Goal: Ask a question

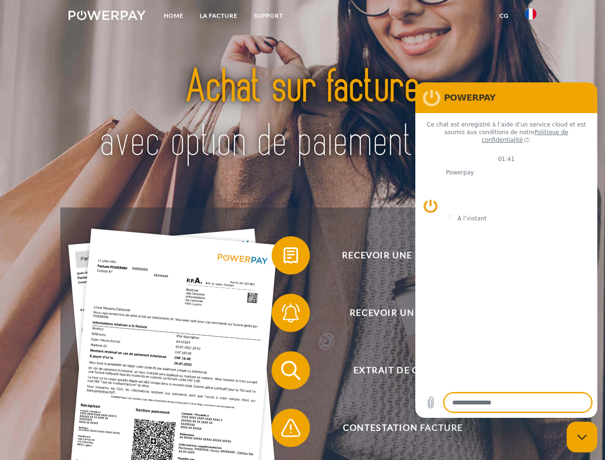
click at [107, 17] on img at bounding box center [106, 16] width 77 height 10
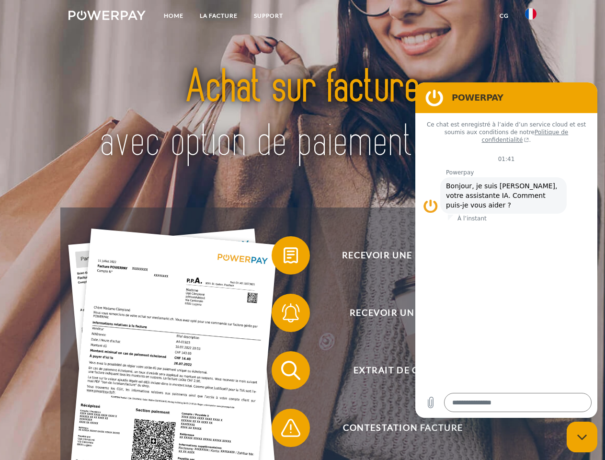
click at [531, 17] on img at bounding box center [530, 13] width 11 height 11
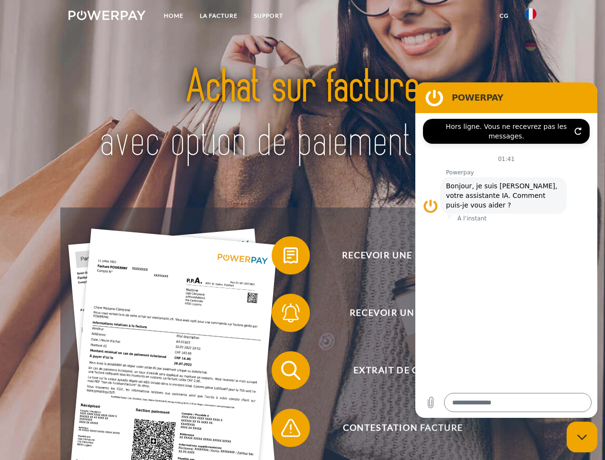
click at [504, 16] on link "CG" at bounding box center [503, 15] width 25 height 17
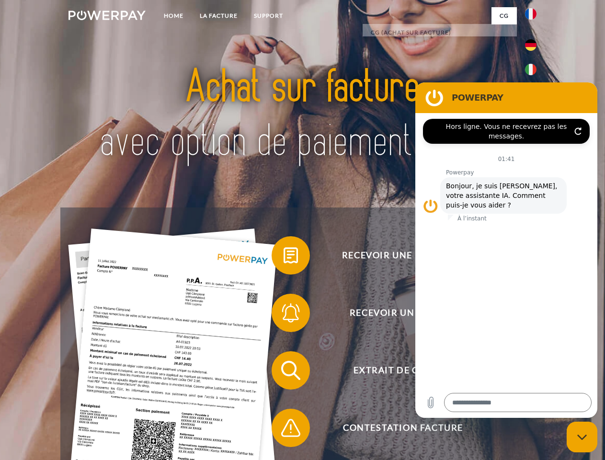
click at [284, 257] on span at bounding box center [276, 255] width 48 height 48
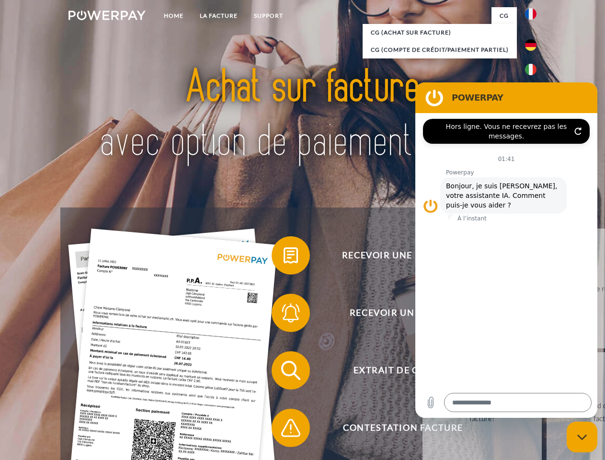
click at [422, 315] on link "retour" at bounding box center [481, 288] width 119 height 120
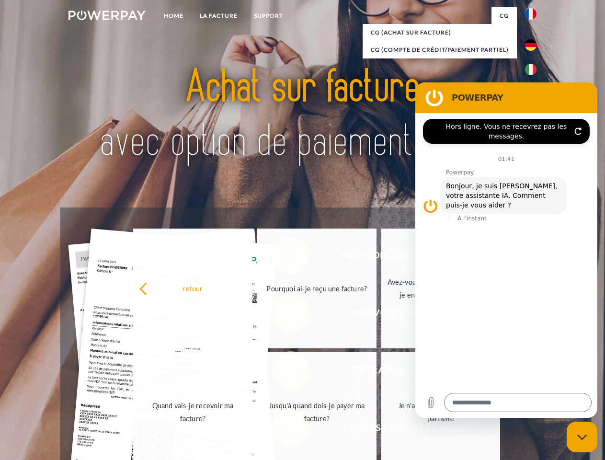
click at [252, 372] on link "Quand vais-je recevoir ma facture?" at bounding box center [192, 412] width 119 height 120
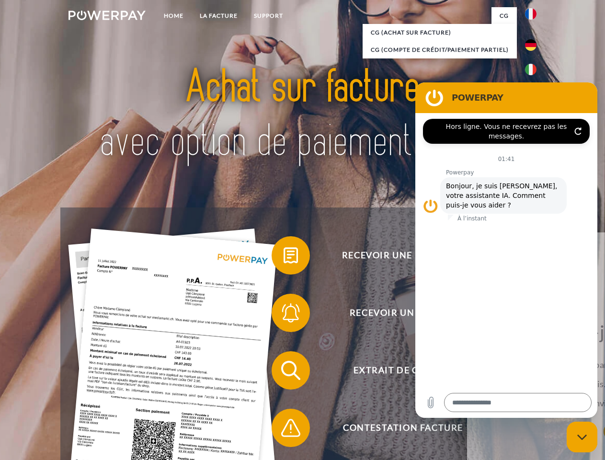
click at [284, 430] on span at bounding box center [276, 428] width 48 height 48
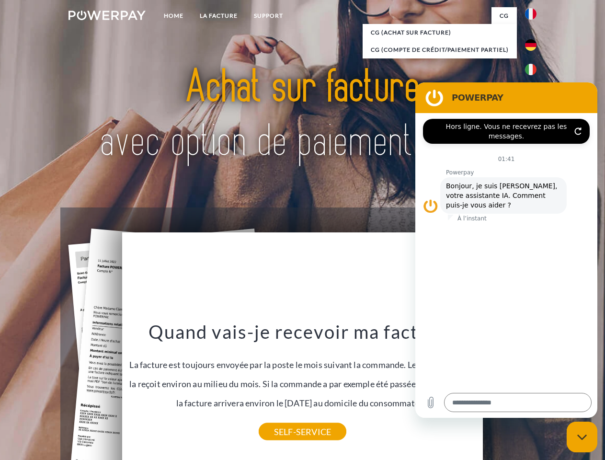
click at [582, 437] on icon "Fermer la fenêtre de messagerie" at bounding box center [582, 437] width 10 height 6
type textarea "*"
